Goal: Navigation & Orientation: Understand site structure

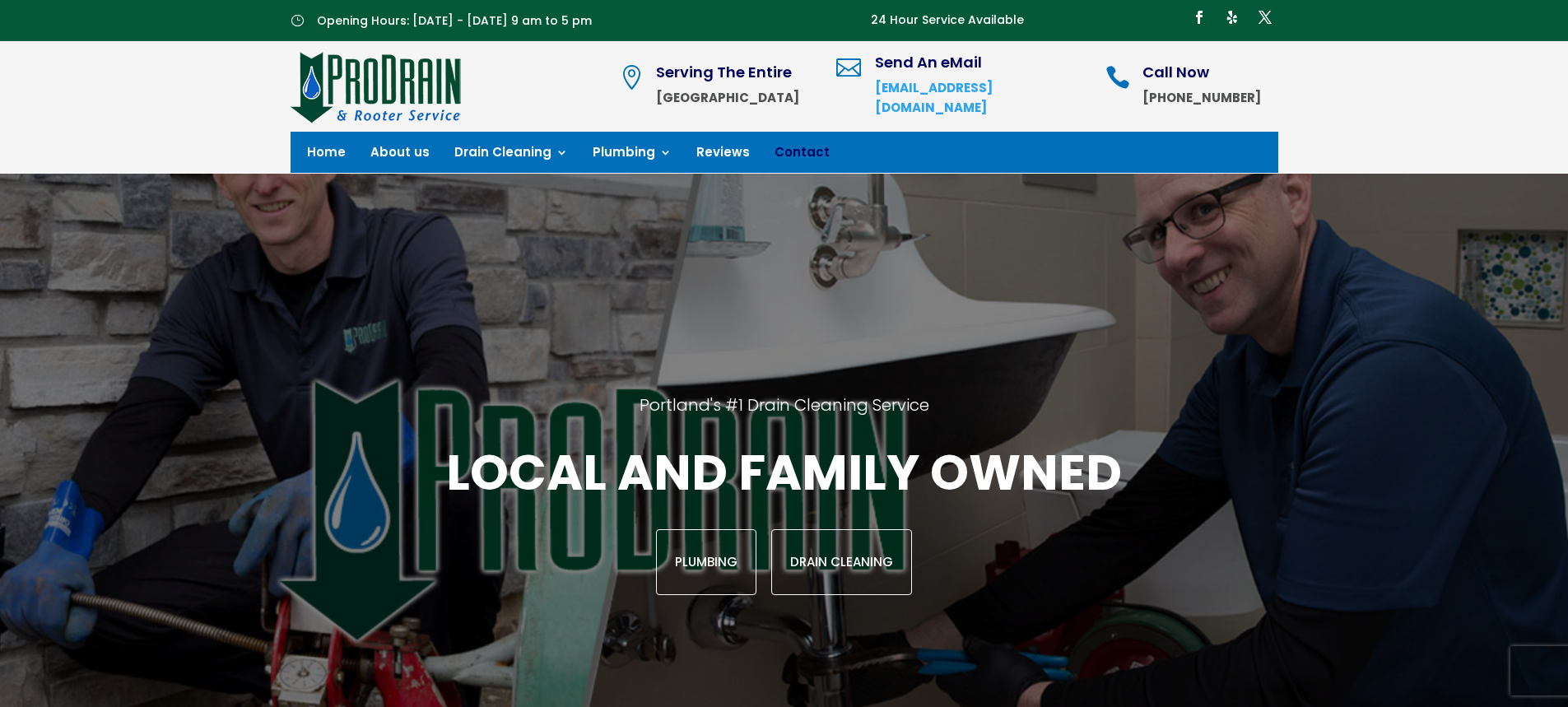
click at [778, 152] on link "Contact" at bounding box center [802, 156] width 55 height 18
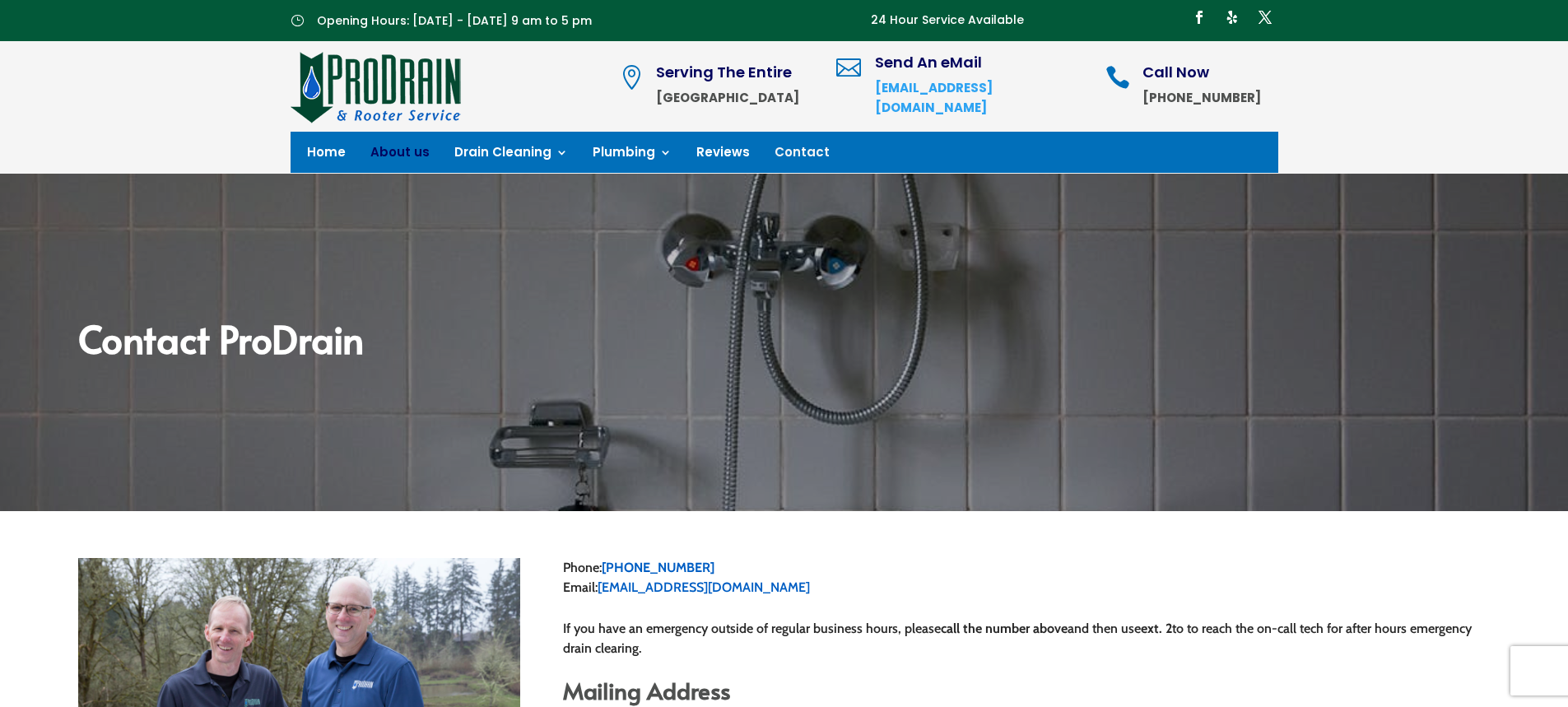
click at [392, 155] on link "About us" at bounding box center [400, 156] width 59 height 18
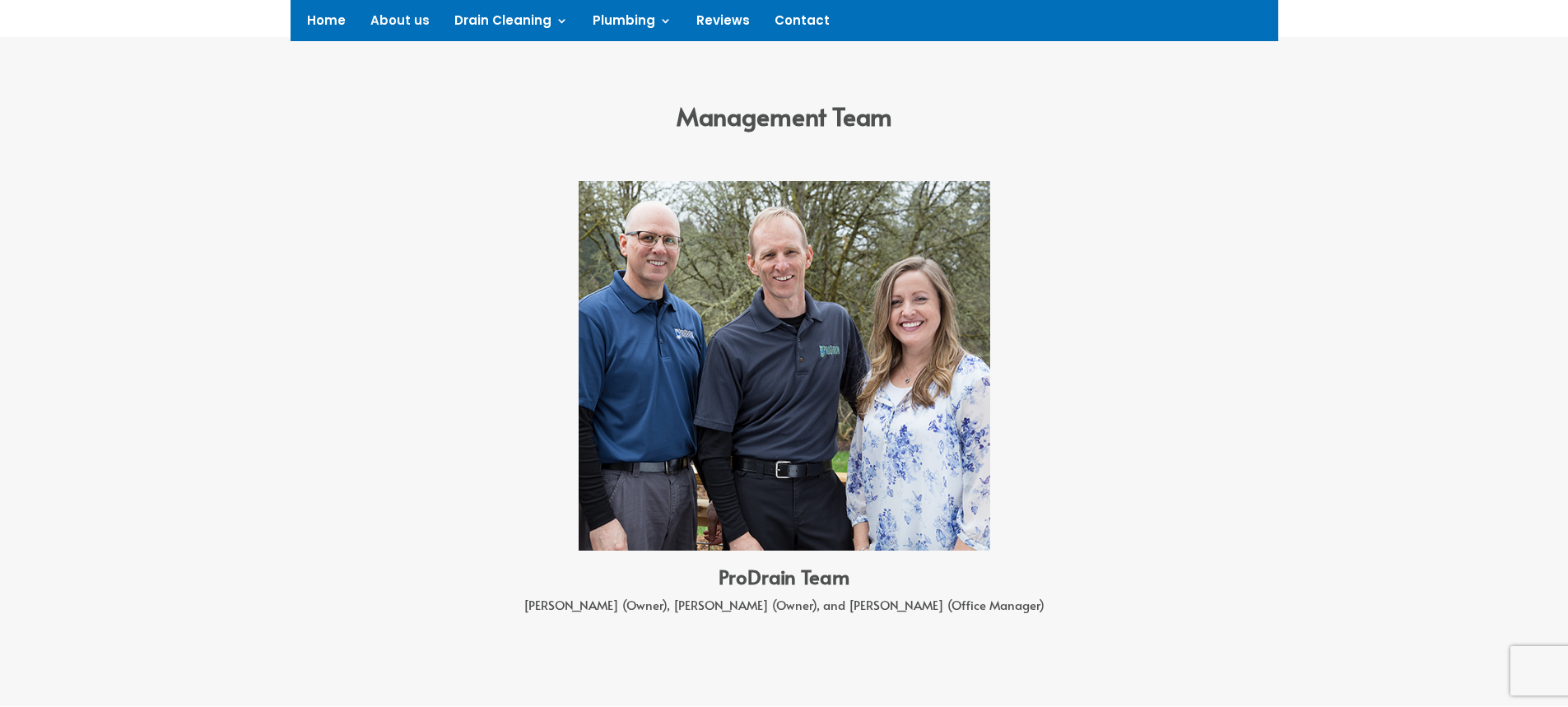
scroll to position [1070, 0]
click at [444, 635] on div "ProDrain Team George (Owner), Tyler (Owner), and Aimee (Office Manager)" at bounding box center [784, 593] width 889 height 88
